Goal: Task Accomplishment & Management: Manage account settings

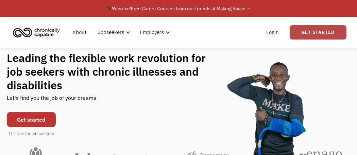
click at [322, 35] on link "Get Started" at bounding box center [318, 32] width 57 height 14
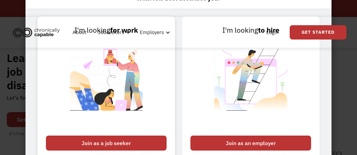
click at [111, 143] on div "Join as a job seeker" at bounding box center [106, 143] width 121 height 15
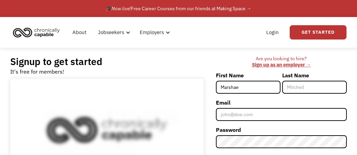
type input "Marshae"
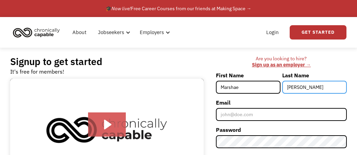
type input "[PERSON_NAME]"
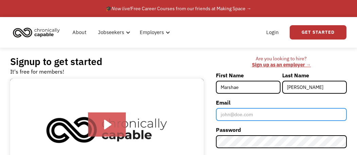
type input "m"
type input "Marshae85@gmail.com"
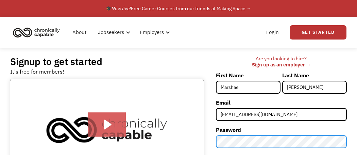
click at [317, 152] on form "First Name Marshae Last Name Bray Email Marshae85@gmail.com Password Referred b…" at bounding box center [281, 142] width 131 height 145
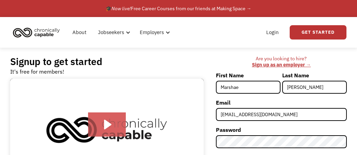
drag, startPoint x: 357, startPoint y: 122, endPoint x: 356, endPoint y: 136, distance: 14.0
click at [356, 136] on div "Signup to get started It's free for members! Click for sound @keyframes VOLUME_…" at bounding box center [178, 138] width 357 height 180
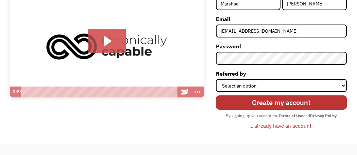
scroll to position [90, 0]
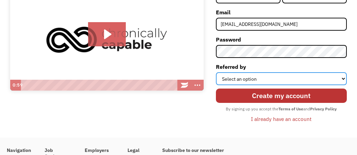
click at [269, 81] on select "Select an option Instagram Facebook Twitter Search Engine News Article Word of …" at bounding box center [281, 78] width 131 height 13
select select "Search Engine"
click at [216, 72] on select "Select an option Instagram Facebook Twitter Search Engine News Article Word of …" at bounding box center [281, 78] width 131 height 13
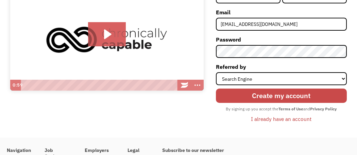
click at [296, 93] on input "Create my account" at bounding box center [281, 96] width 131 height 14
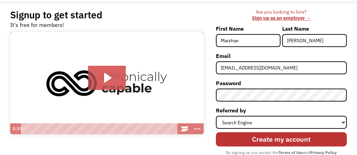
scroll to position [46, 0]
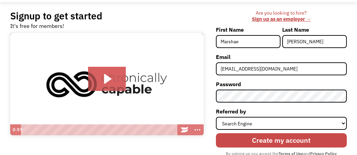
click at [294, 138] on input "Create my account" at bounding box center [281, 140] width 131 height 14
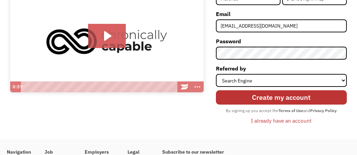
scroll to position [88, 0]
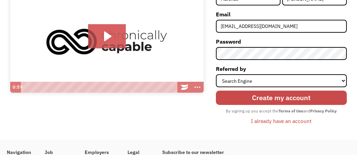
click at [293, 102] on input "Create my account" at bounding box center [281, 98] width 131 height 14
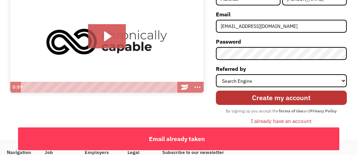
click at [287, 123] on div "I already have an account" at bounding box center [281, 121] width 61 height 8
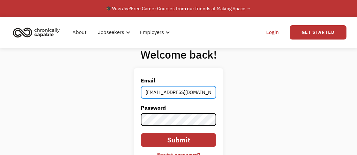
type input "[EMAIL_ADDRESS][DOMAIN_NAME]"
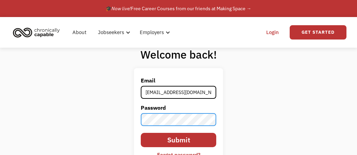
click at [141, 133] on input "Submit" at bounding box center [179, 140] width 76 height 14
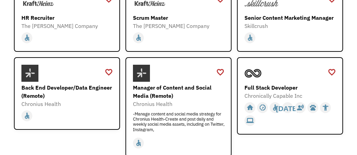
scroll to position [177, 0]
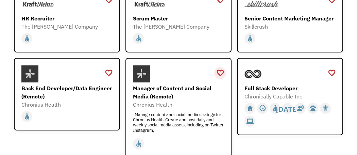
click at [219, 73] on div "favorite_border" at bounding box center [221, 73] width 8 height 10
click at [108, 71] on div "favorite_border" at bounding box center [109, 73] width 8 height 10
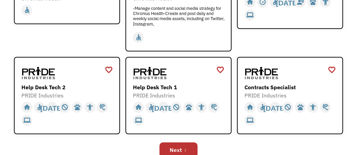
scroll to position [283, 0]
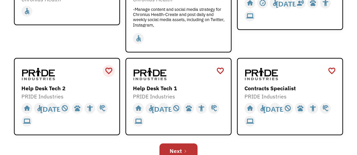
click at [108, 70] on div "favorite_border" at bounding box center [109, 71] width 8 height 10
click at [223, 67] on div "favorite_border" at bounding box center [221, 71] width 8 height 10
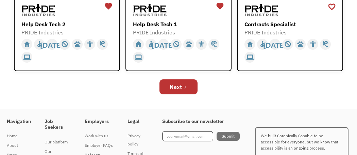
scroll to position [346, 0]
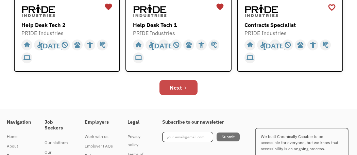
click at [187, 87] on icon "Next Page" at bounding box center [186, 88] width 4 height 4
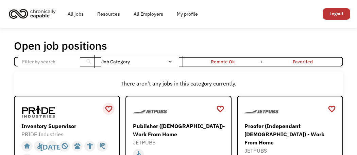
click at [110, 114] on div "favorite_border" at bounding box center [109, 109] width 12 height 12
click at [110, 104] on div "favorite_border" at bounding box center [109, 109] width 8 height 10
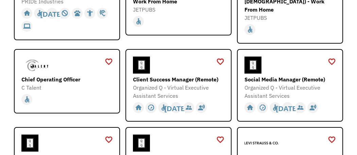
scroll to position [132, 0]
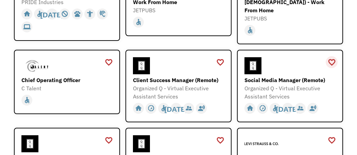
click at [330, 57] on div "favorite_border" at bounding box center [332, 62] width 8 height 10
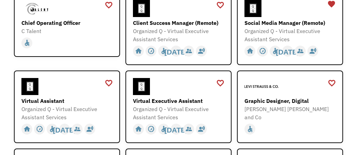
scroll to position [188, 0]
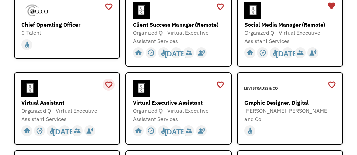
click at [108, 80] on div "favorite_border" at bounding box center [109, 85] width 8 height 10
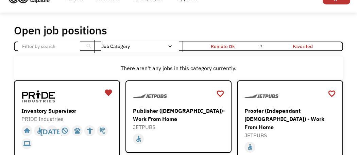
scroll to position [19, 0]
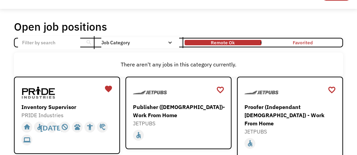
click at [241, 45] on link "Remote Ok" at bounding box center [224, 42] width 80 height 8
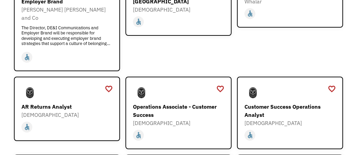
scroll to position [591, 0]
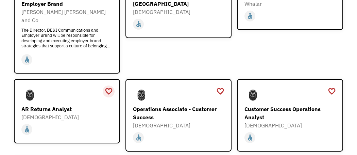
click at [108, 86] on div "favorite_border" at bounding box center [109, 91] width 8 height 10
click at [91, 86] on div at bounding box center [67, 94] width 93 height 17
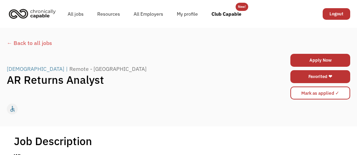
click at [27, 43] on div "← Back to all jobs" at bounding box center [179, 43] width 344 height 8
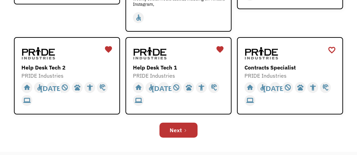
scroll to position [302, 0]
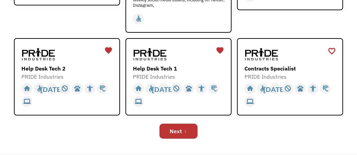
drag, startPoint x: 355, startPoint y: 32, endPoint x: 357, endPoint y: 117, distance: 84.5
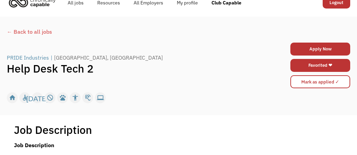
scroll to position [18, 0]
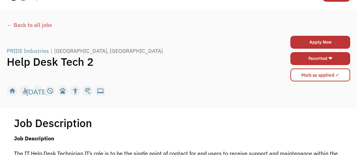
click at [18, 27] on div "← Back to all jobs" at bounding box center [179, 25] width 344 height 8
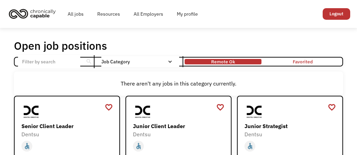
click at [225, 61] on div "Remote Ok" at bounding box center [223, 62] width 24 height 8
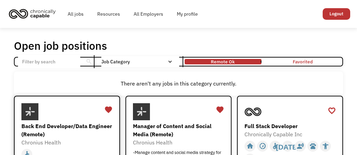
click at [81, 121] on div "Back End Developer/Data Engineer (Remote) Chronius Health mailto:[EMAIL_ADDRESS…" at bounding box center [67, 124] width 93 height 43
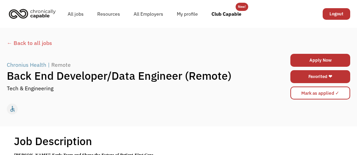
click at [33, 43] on div "← Back to all jobs" at bounding box center [179, 43] width 344 height 8
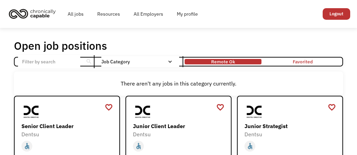
click at [232, 65] on div "Remote Ok" at bounding box center [223, 62] width 24 height 8
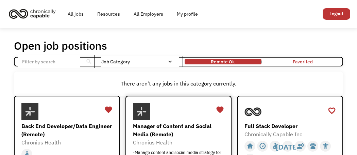
click at [190, 118] on div at bounding box center [179, 111] width 93 height 17
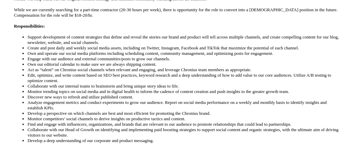
scroll to position [218, 0]
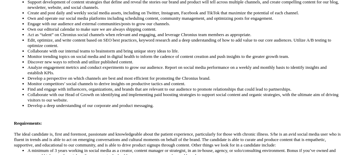
drag, startPoint x: 357, startPoint y: 20, endPoint x: 357, endPoint y: 67, distance: 47.0
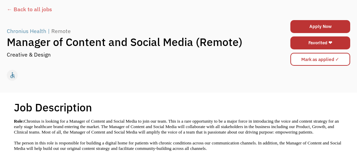
scroll to position [33, 0]
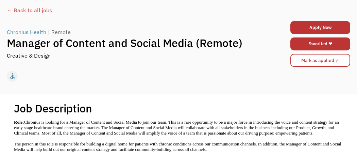
click at [37, 12] on div "← Back to all jobs" at bounding box center [179, 10] width 344 height 8
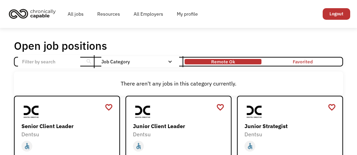
click at [225, 60] on div "Remote Ok" at bounding box center [223, 62] width 24 height 8
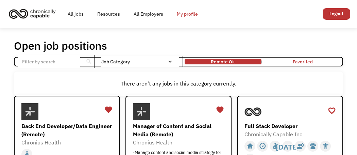
click at [184, 16] on link "My profile" at bounding box center [187, 14] width 35 height 22
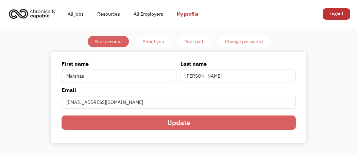
click at [154, 44] on div "About you" at bounding box center [154, 41] width 22 height 8
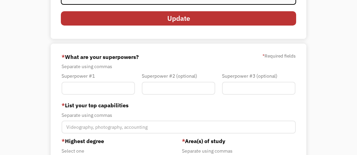
scroll to position [88, 0]
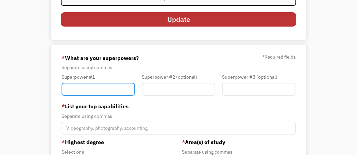
click at [120, 87] on input "Member-You-Update" at bounding box center [99, 89] width 74 height 13
type input "U"
click at [83, 91] on input "IT Egineer" at bounding box center [99, 89] width 74 height 13
click at [108, 93] on input "IT Egineer" at bounding box center [99, 89] width 74 height 13
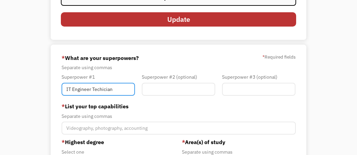
click at [109, 88] on input "IT Engineer Techician" at bounding box center [99, 89] width 74 height 13
click at [115, 90] on input "IT Engineer [PERSON_NAME]" at bounding box center [99, 89] width 74 height 13
type input "IT Technician"
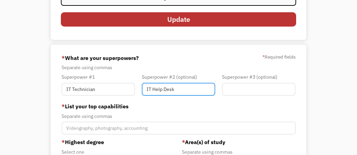
type input "IT Help Desk"
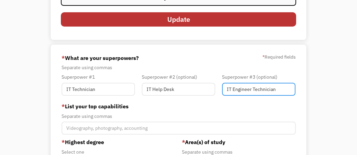
type input "IT Engineer Technician"
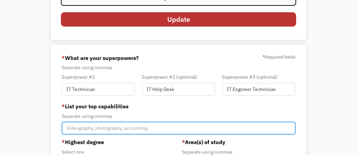
click at [106, 123] on input "Member-You-Update" at bounding box center [179, 128] width 235 height 13
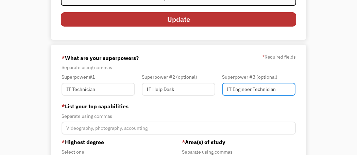
drag, startPoint x: 278, startPoint y: 92, endPoint x: 203, endPoint y: 99, distance: 75.6
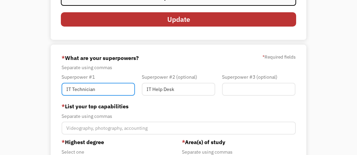
click at [72, 91] on input "IT Technician" at bounding box center [99, 89] width 74 height 13
type input "IT Engineer Technician"
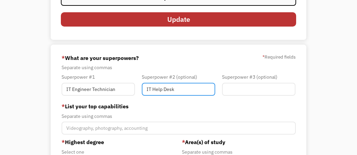
click at [179, 90] on input "IT Help Desk" at bounding box center [179, 89] width 74 height 13
type input "M"
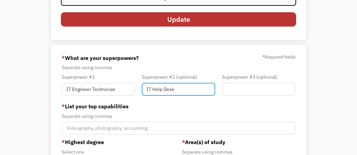
type input "IT Help Desk"
